Goal: Find specific page/section: Find specific page/section

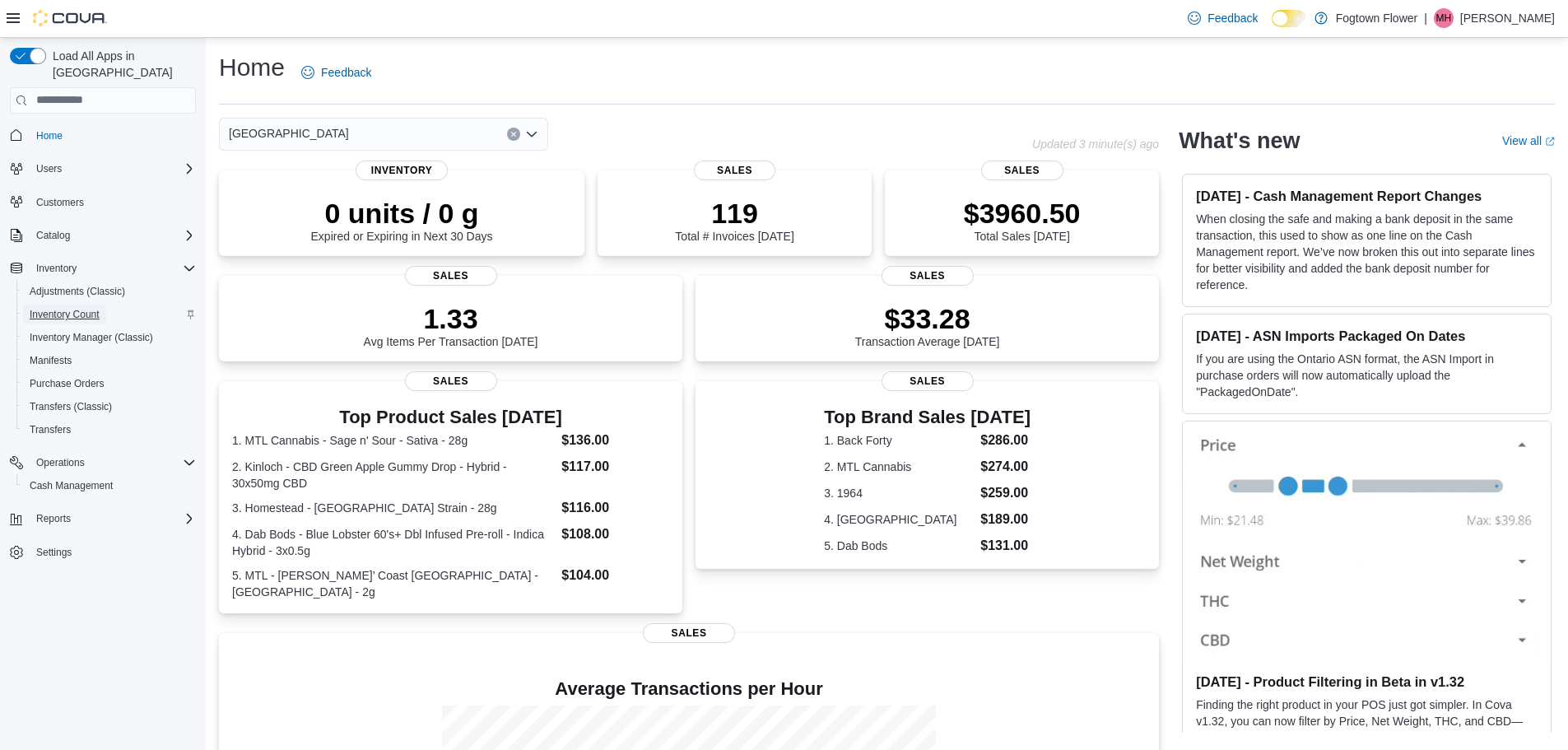
click at [74, 308] on span "Inventory Count" at bounding box center [64, 314] width 70 height 13
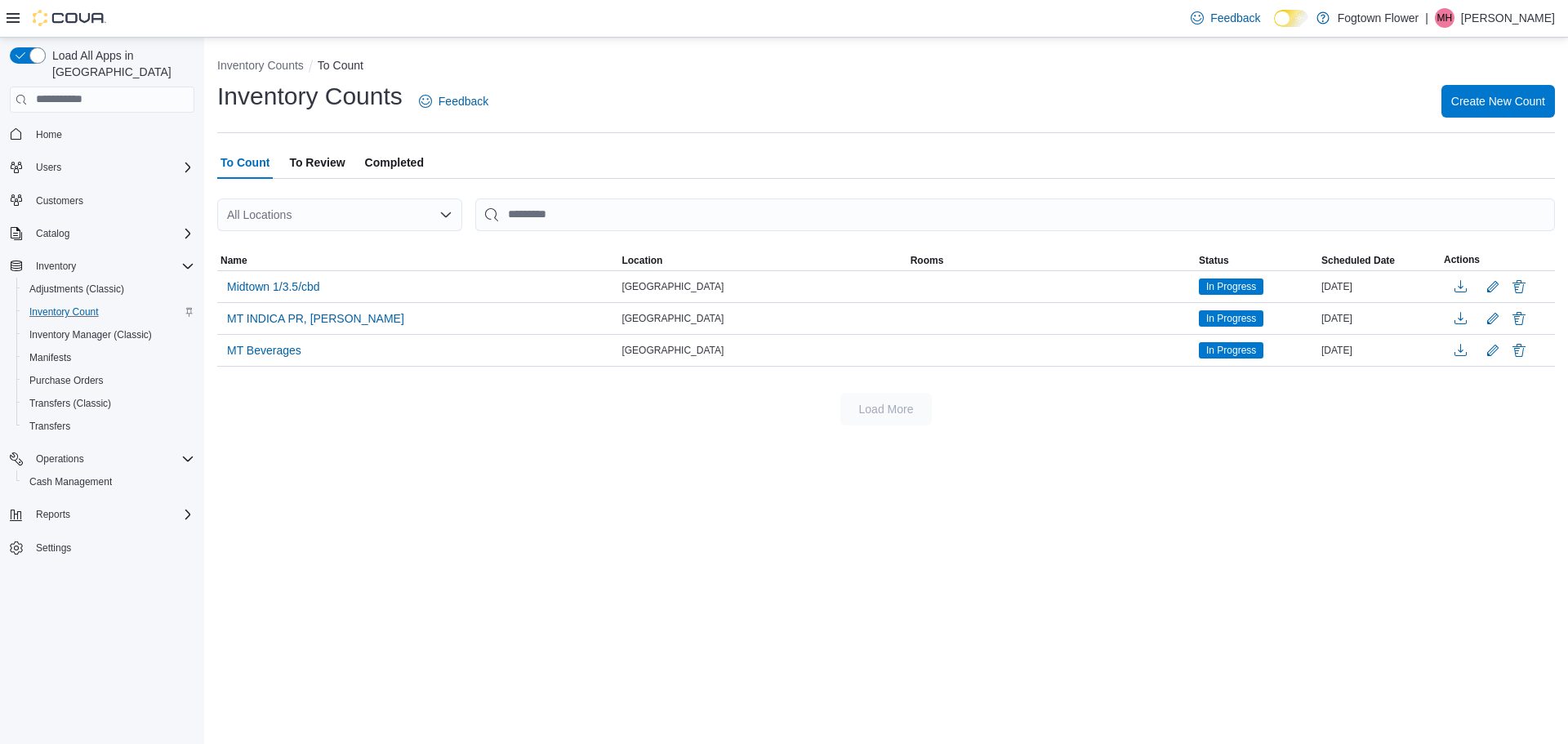
click at [327, 164] on span "To Review" at bounding box center [317, 162] width 55 height 33
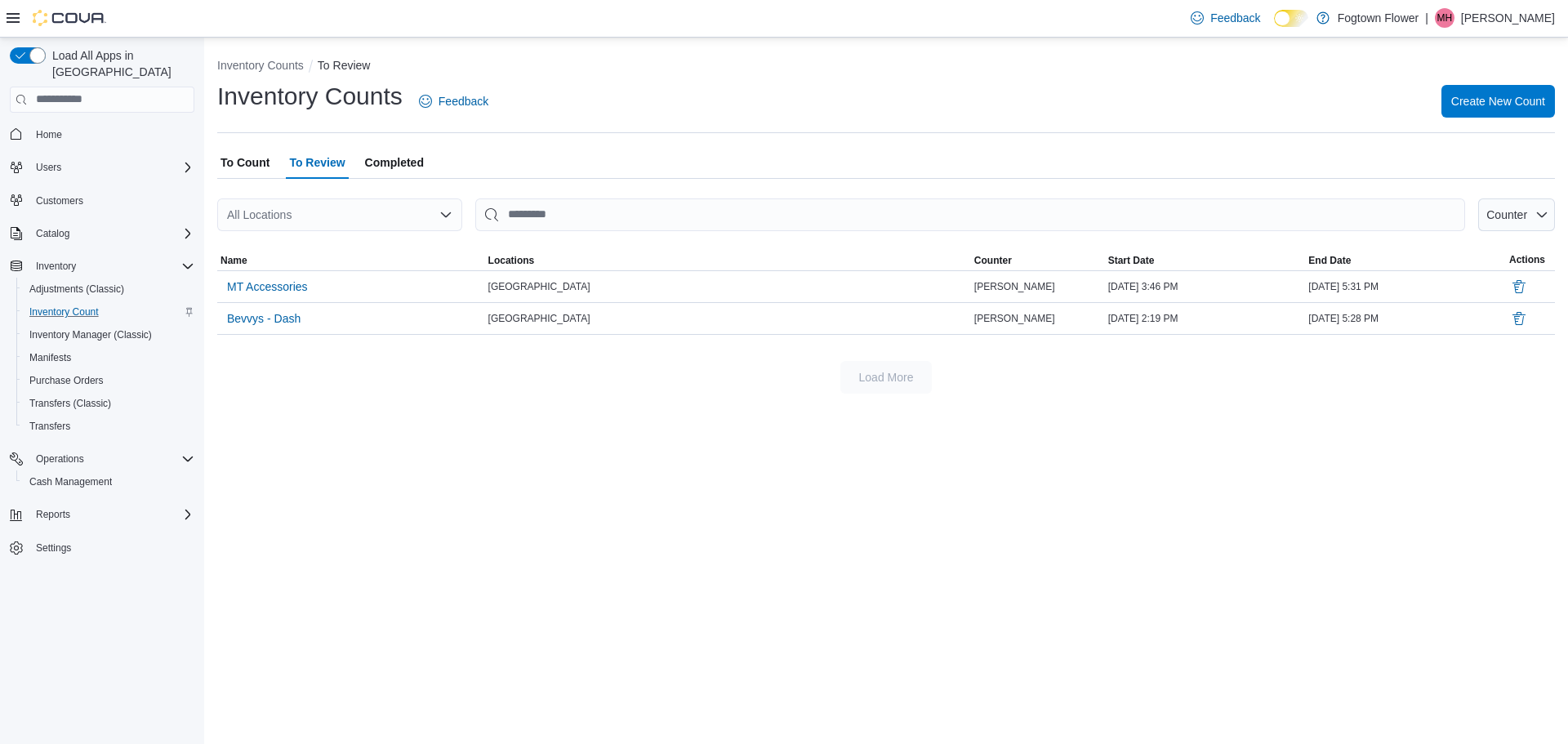
click at [235, 159] on span "To Count" at bounding box center [245, 162] width 49 height 33
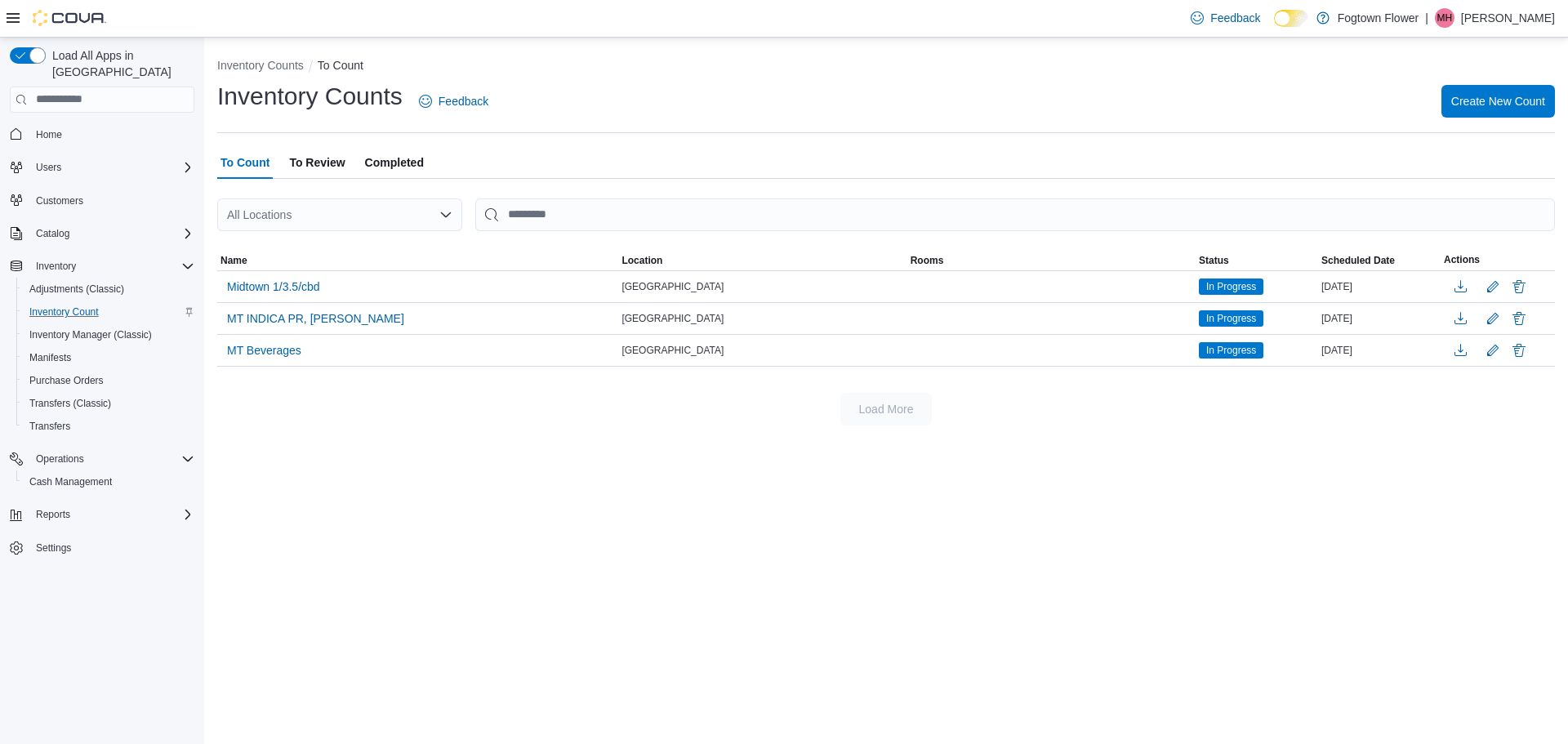
click at [392, 163] on span "Completed" at bounding box center [394, 162] width 59 height 33
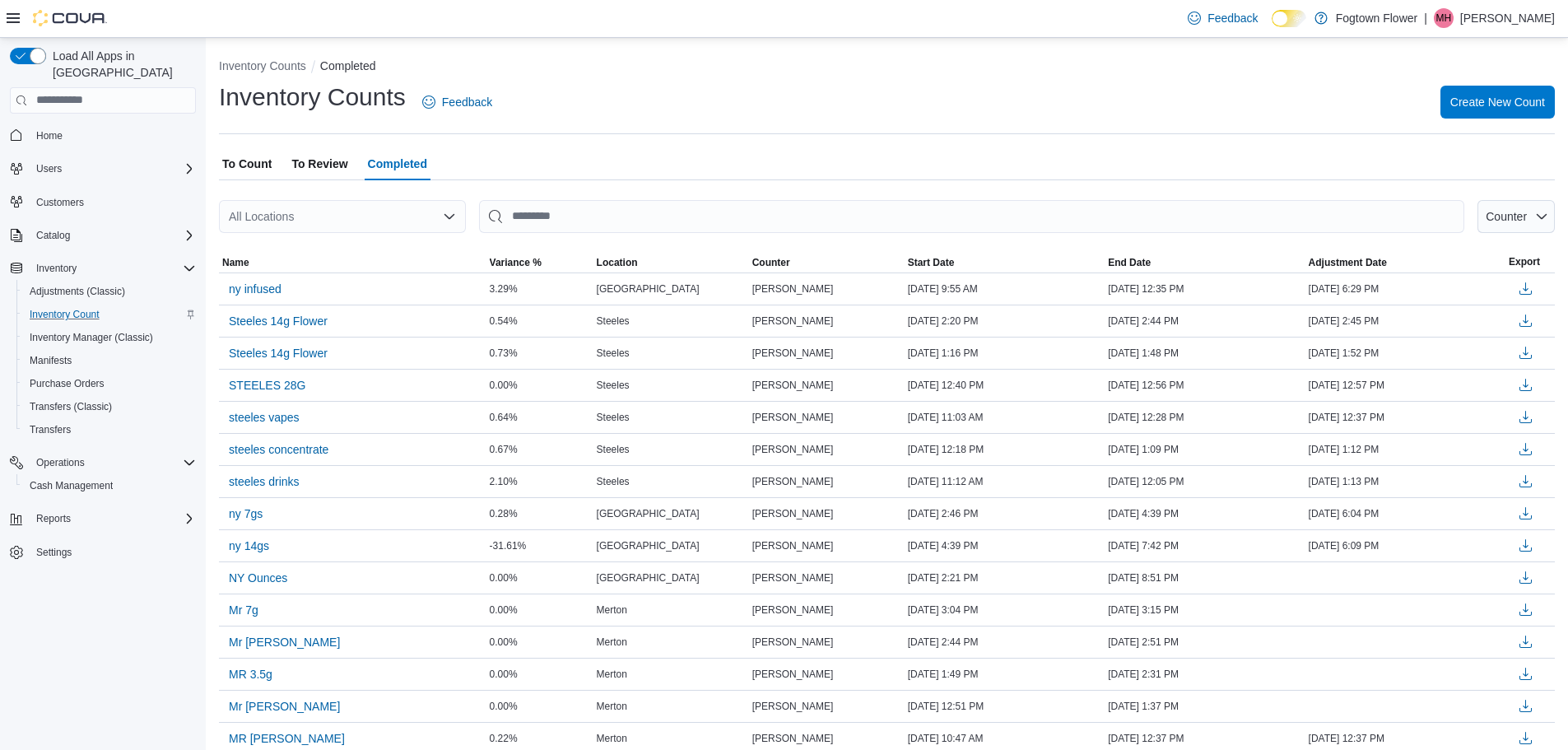
click at [254, 164] on span "To Count" at bounding box center [247, 163] width 50 height 33
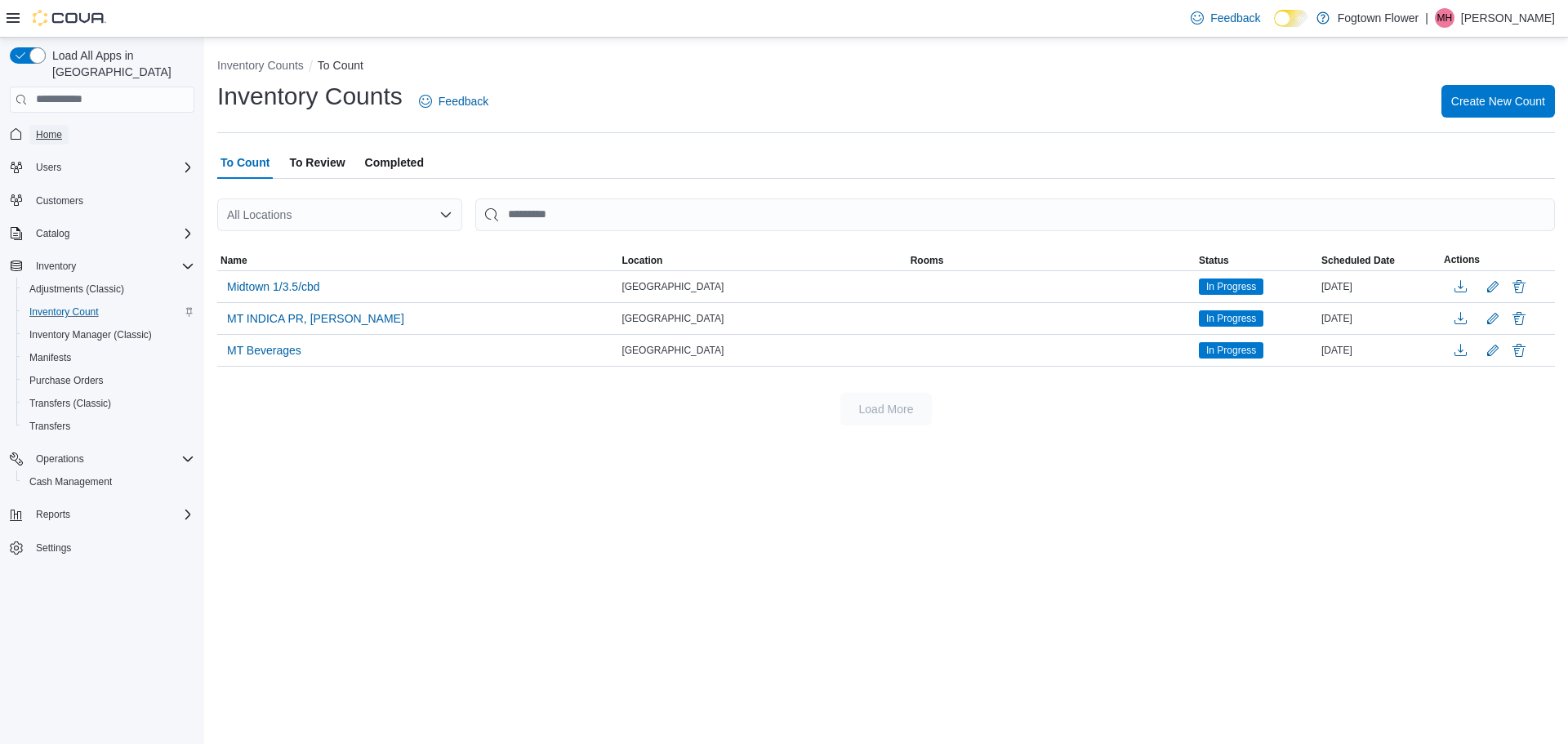
click at [55, 128] on span "Home" at bounding box center [49, 135] width 26 height 13
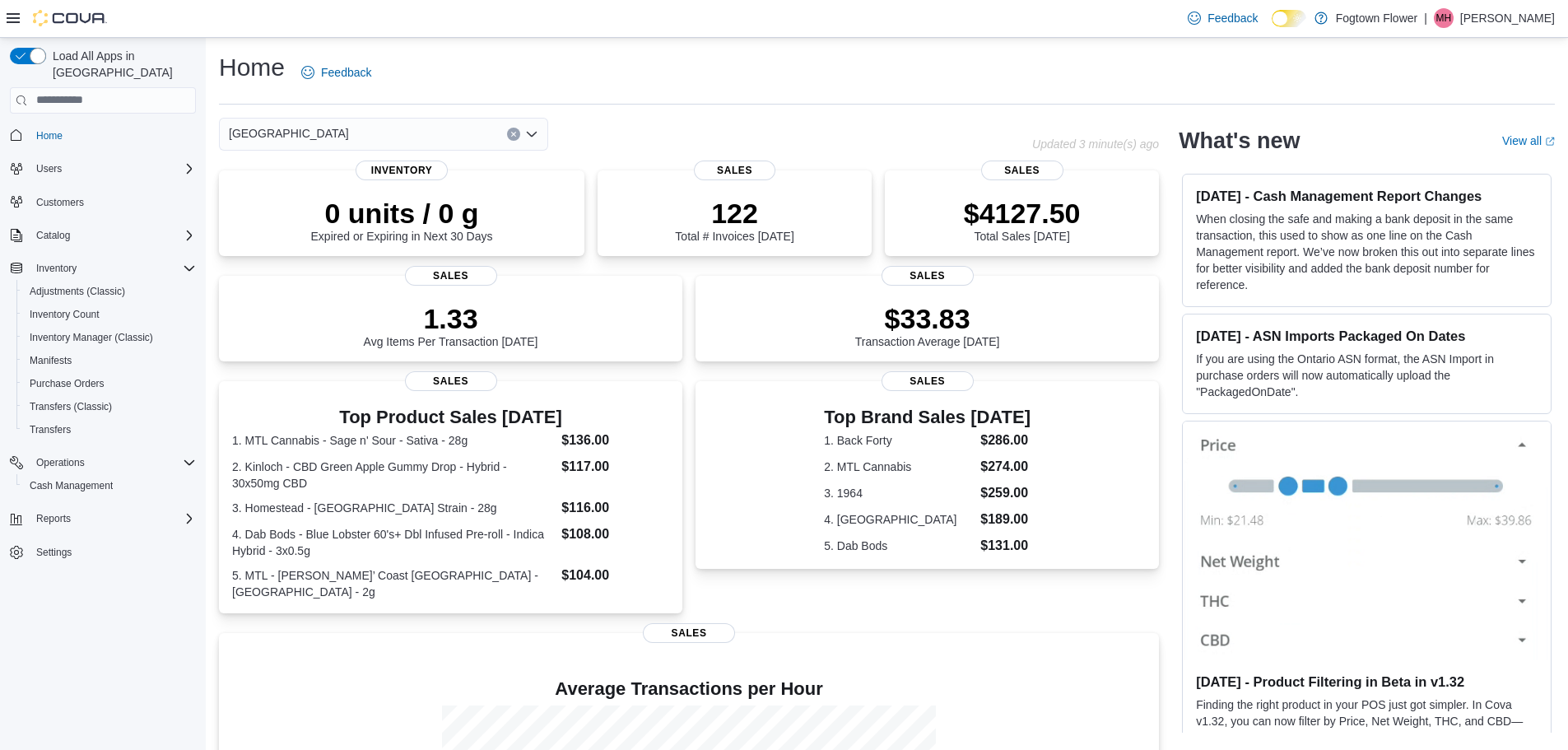
click at [1535, 27] on p "Mark Hiebert" at bounding box center [1507, 18] width 95 height 20
click at [1448, 153] on span "Sign Out" at bounding box center [1448, 160] width 44 height 17
